Goal: Task Accomplishment & Management: Complete application form

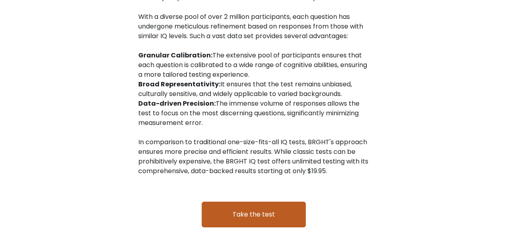
scroll to position [1369, 0]
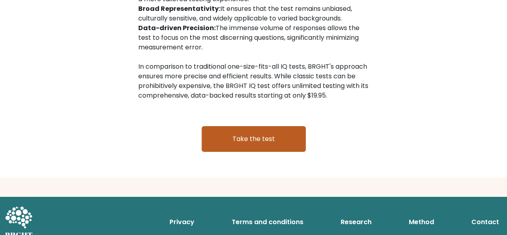
click at [278, 139] on link "Take the test" at bounding box center [254, 139] width 104 height 26
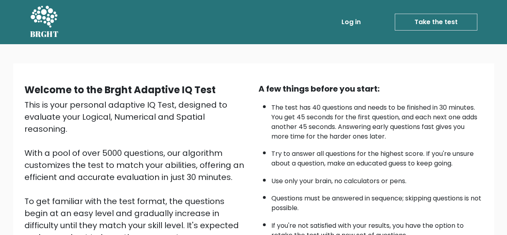
scroll to position [132, 0]
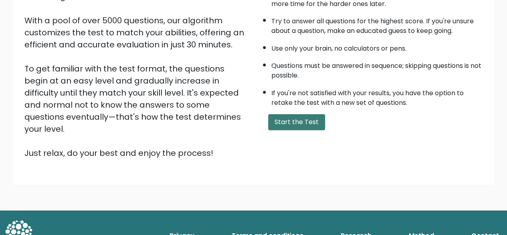
click at [293, 122] on button "Start the Test" at bounding box center [296, 122] width 57 height 16
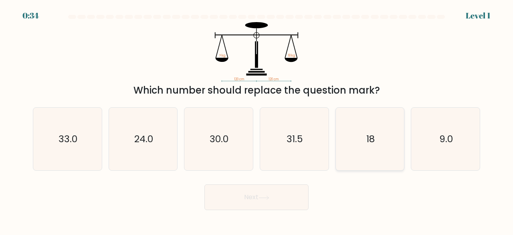
click at [367, 132] on icon "18" at bounding box center [370, 138] width 63 height 63
click at [257, 120] on input "e. 18" at bounding box center [257, 119] width 0 height 2
radio input "true"
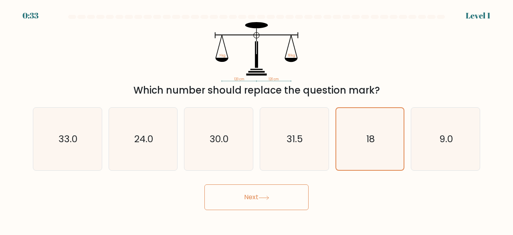
click at [292, 201] on button "Next" at bounding box center [257, 197] width 104 height 26
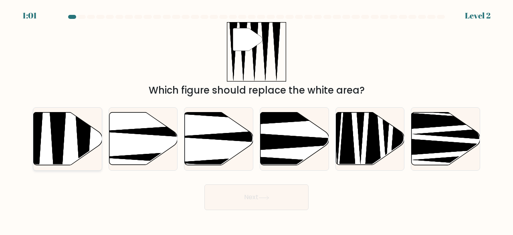
click at [67, 159] on icon at bounding box center [68, 138] width 69 height 53
click at [257, 120] on input "a." at bounding box center [257, 119] width 0 height 2
radio input "true"
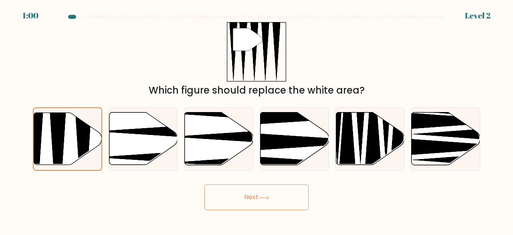
click at [233, 207] on button "Next" at bounding box center [257, 197] width 104 height 26
click at [241, 201] on button "Next" at bounding box center [257, 197] width 104 height 26
click at [236, 194] on button "Next" at bounding box center [257, 197] width 104 height 26
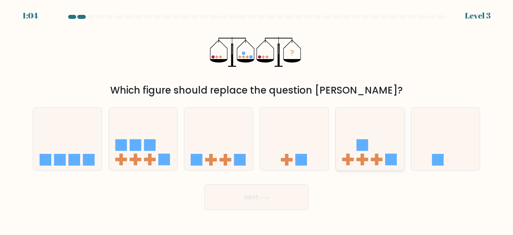
click at [377, 148] on icon at bounding box center [370, 138] width 69 height 57
click at [257, 120] on input "e." at bounding box center [257, 119] width 0 height 2
radio input "true"
click at [299, 202] on button "Next" at bounding box center [257, 197] width 104 height 26
